Goal: Transaction & Acquisition: Purchase product/service

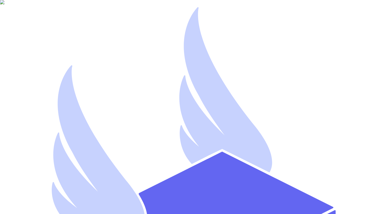
type input "mutahhar.ahmad+8@thryftship.com"
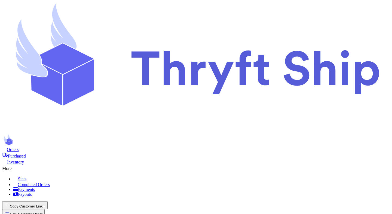
checkbox input "false"
click at [19, 147] on span "Orders" at bounding box center [13, 149] width 12 height 5
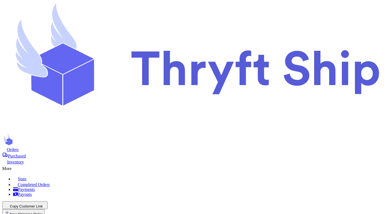
select select "GU"
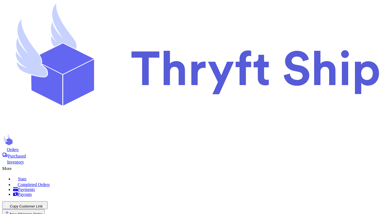
type input "test"
select select "unpaid"
type input "0"
type input "12"
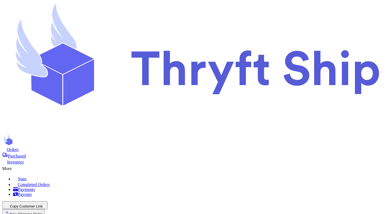
scroll to position [0, 0]
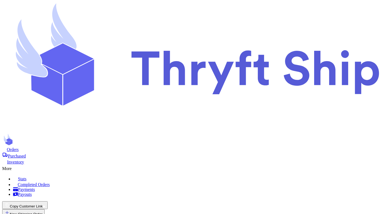
type input "1"
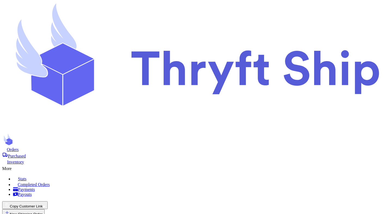
type input "10"
type input "1"
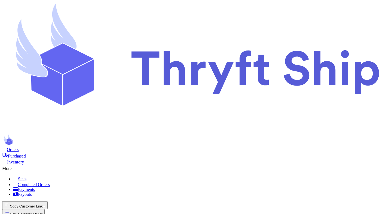
type input "10"
type input "2"
type input "20"
type input "3"
type input "30"
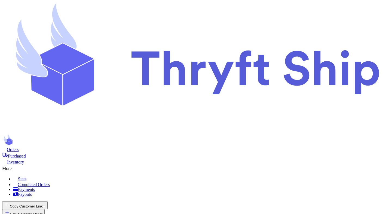
select select "GU"
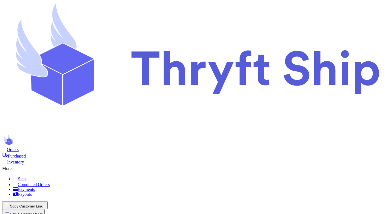
checkbox input "true"
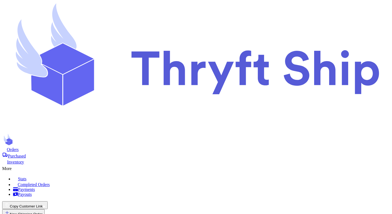
scroll to position [72, 0]
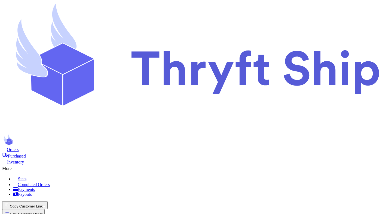
checkbox input "false"
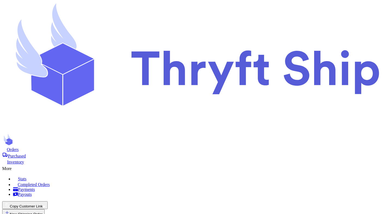
checkbox input "false"
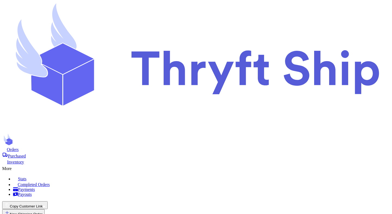
checkbox input "true"
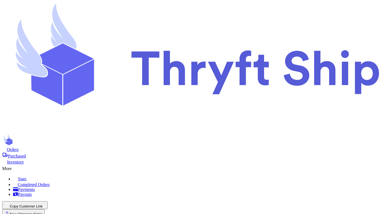
scroll to position [34, 0]
click at [45, 209] on button "New Shipping Order" at bounding box center [23, 213] width 42 height 8
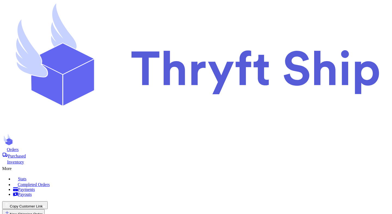
type input "Newest"
type input "Mutahhar"
type input "Ahmad"
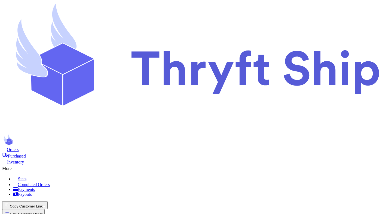
type input "mutahhar.ahmad+2@thryftship.com"
type input "1234 South Temple Street"
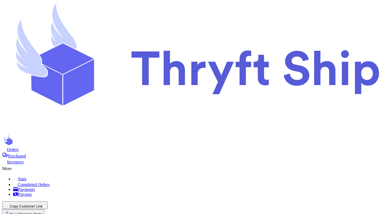
type input "Salt Lake City"
select select "UT"
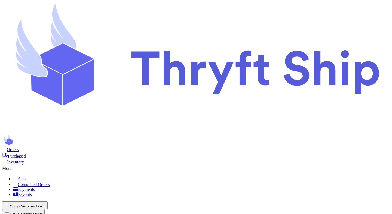
type input "84116"
type input "football"
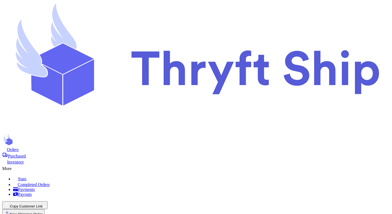
type input "10"
type input "20"
type input "30"
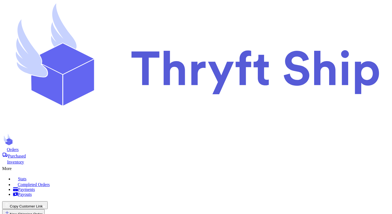
select select "GU"
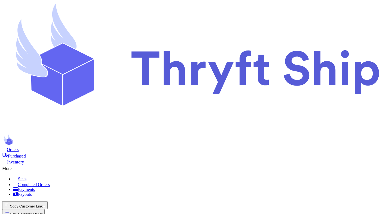
scroll to position [394, 0]
checkbox input "false"
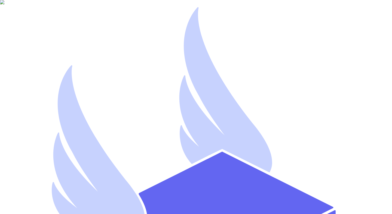
type input "Mutahhar Thryftship"
type input "mutahharahmadthryftship"
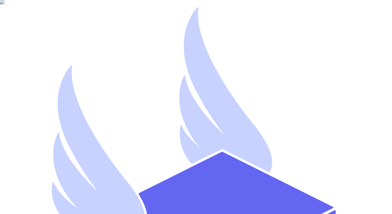
type input "mutahhar.ahmad+9@thryftship.com"
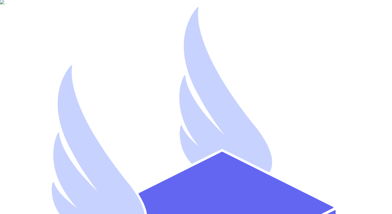
type input "mutahhar.ahmad+7@thryftship.com"
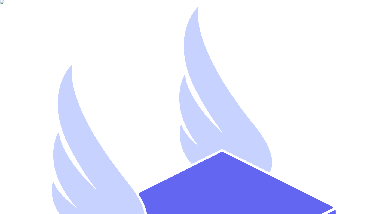
type input "Mutahhar Thryftship"
type input "mutahharahmadthryftship"
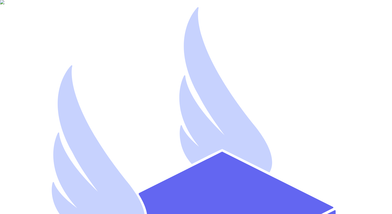
drag, startPoint x: 64, startPoint y: 104, endPoint x: 88, endPoint y: 110, distance: 25.3
type input "mutahhar.ahmad+9@thryftship.com"
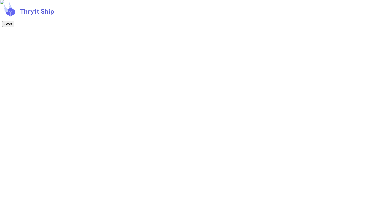
click at [14, 27] on button "Start" at bounding box center [8, 24] width 12 height 6
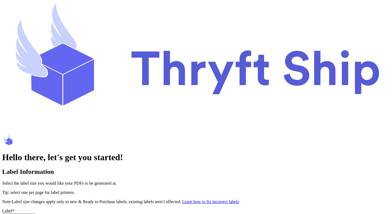
click at [35, 214] on button "Select an option" at bounding box center [18, 217] width 33 height 6
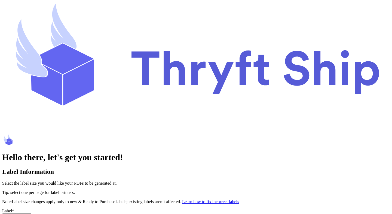
scroll to position [127, 0]
type input "Mutahhar"
type input "Ahmad"
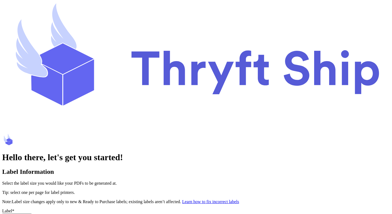
type input "SpaceX"
type input "8015551234"
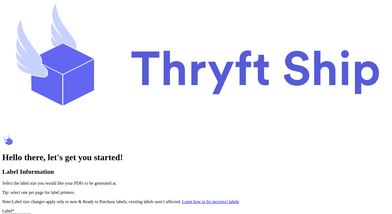
type input "1234 South Temple Street"
type input "Salt Lake City"
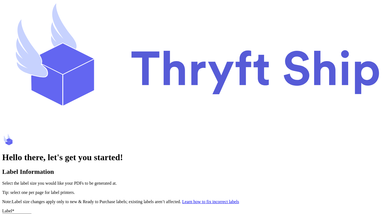
select select "UT"
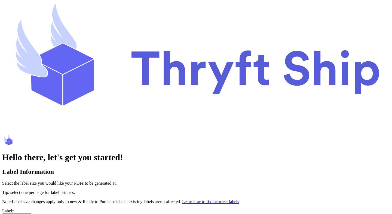
type input "84116"
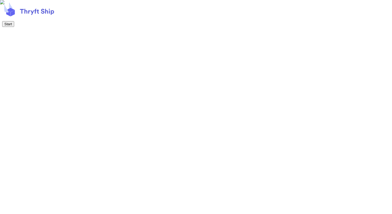
click at [14, 27] on button "Start" at bounding box center [8, 24] width 12 height 6
click at [14, 27] on button "Next" at bounding box center [8, 24] width 12 height 6
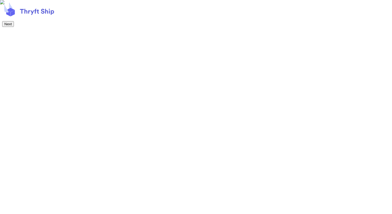
click at [14, 27] on button "Next" at bounding box center [8, 24] width 12 height 6
click at [30, 27] on button "Start Shipping!" at bounding box center [16, 24] width 28 height 6
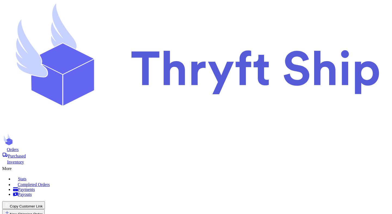
click at [19, 147] on span "Orders" at bounding box center [13, 149] width 12 height 5
click at [45, 209] on button "New Shipping Order" at bounding box center [23, 213] width 42 height 8
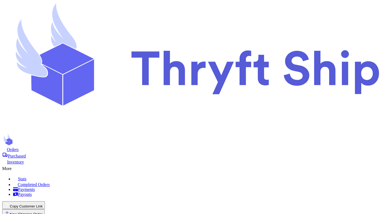
type input "L"
type input "Le"
type input "Let"
type input "Lets"
type input "Letsg"
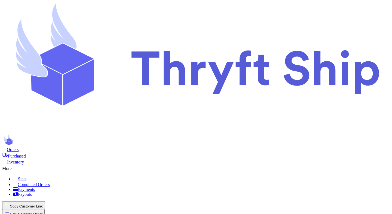
type input "Letsgo"
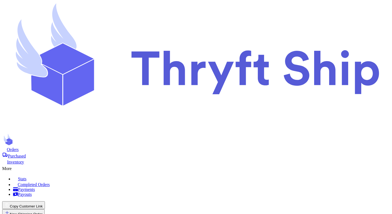
type input "Mutahhar"
type input "[PERSON_NAME]"
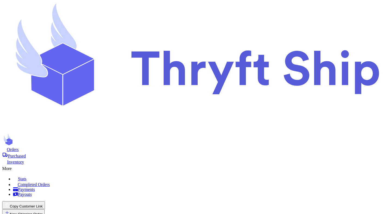
type input "[EMAIL_ADDRESS][DOMAIN_NAME]"
type input "[STREET_ADDRESS]"
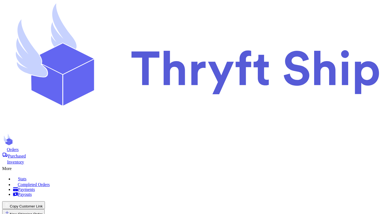
type input "[GEOGRAPHIC_DATA]"
type input "football"
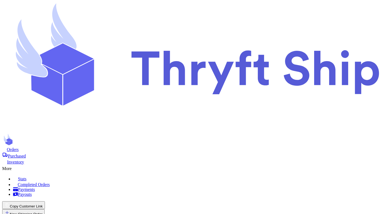
scroll to position [272, 0]
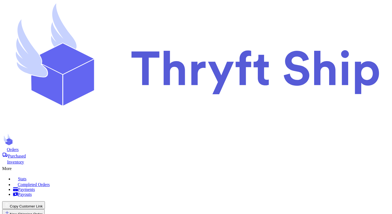
scroll to position [383, 0]
type input "33"
type input "10"
type input "20"
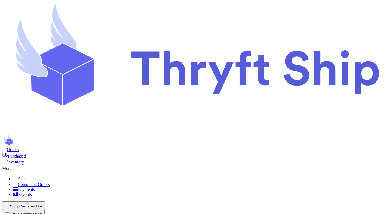
type input "30"
type input "84116"
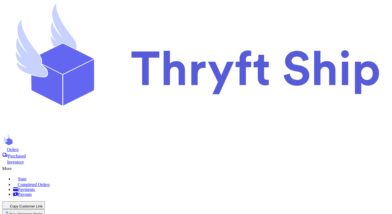
select select "UT"
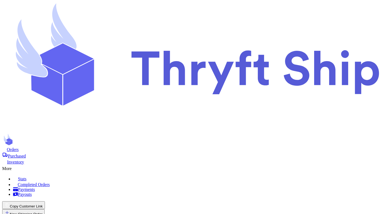
type input "2"
type input "1"
checkbox input "true"
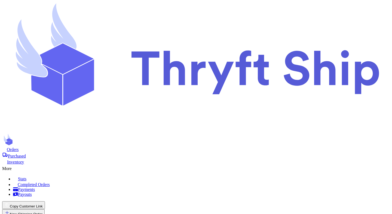
scroll to position [42, 0]
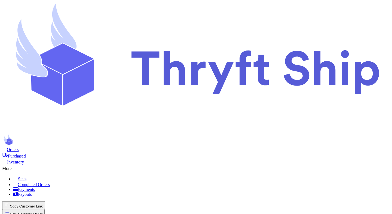
scroll to position [0, 0]
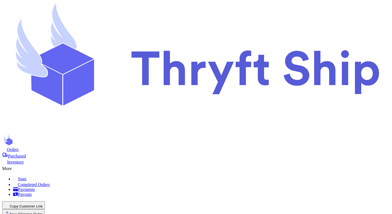
scroll to position [42, 0]
checkbox input "false"
checkbox input "true"
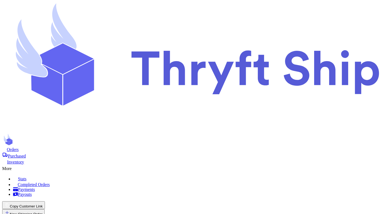
click at [125, 147] on nav "Orders Purchased Inventory More Stats Completed Orders Payments Payouts Copy Cu…" at bounding box center [195, 191] width 387 height 89
click at [26, 154] on span "Purchased" at bounding box center [17, 156] width 18 height 5
